Goal: Task Accomplishment & Management: Manage account settings

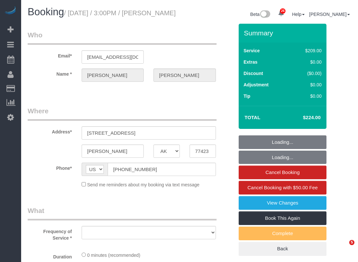
select select "[GEOGRAPHIC_DATA]"
select select "object:2057"
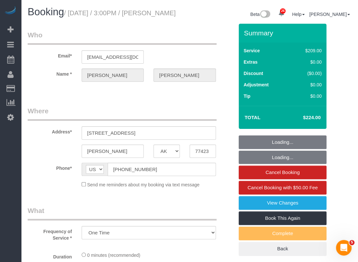
select select "string:fspay-9c9b043c-e597-4870-b3fa-e0d33c1ca1bf"
select select "3"
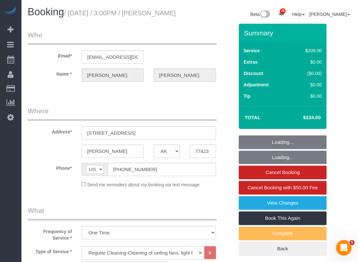
select select "object:2144"
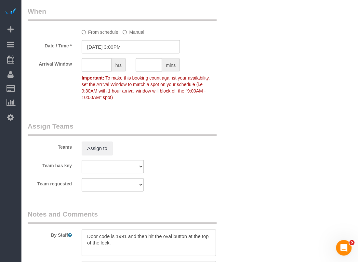
scroll to position [682, 0]
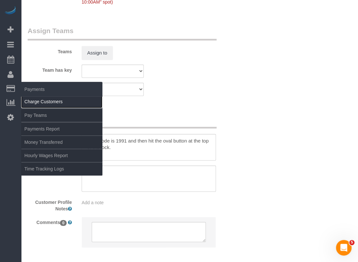
click at [27, 101] on link "Charge Customers" at bounding box center [61, 101] width 81 height 13
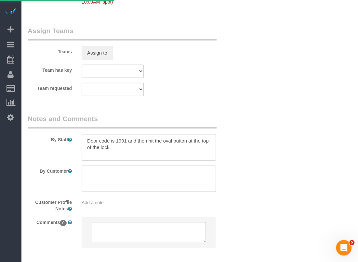
select select
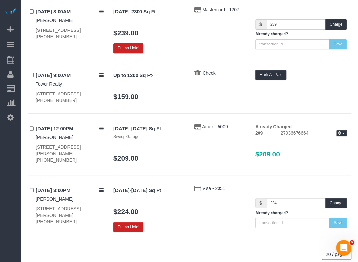
scroll to position [97, 0]
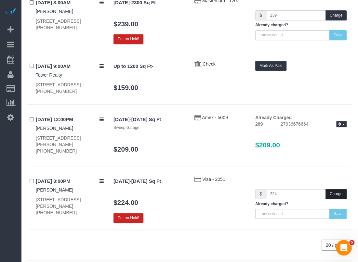
click at [339, 196] on button "Charge" at bounding box center [335, 194] width 21 height 10
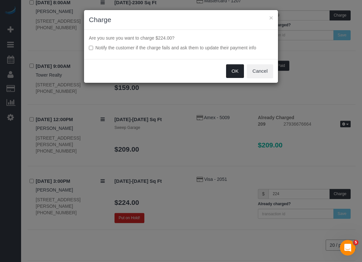
click at [236, 67] on button "OK" at bounding box center [235, 71] width 18 height 14
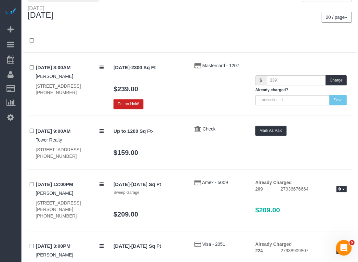
scroll to position [0, 0]
